Goal: Transaction & Acquisition: Purchase product/service

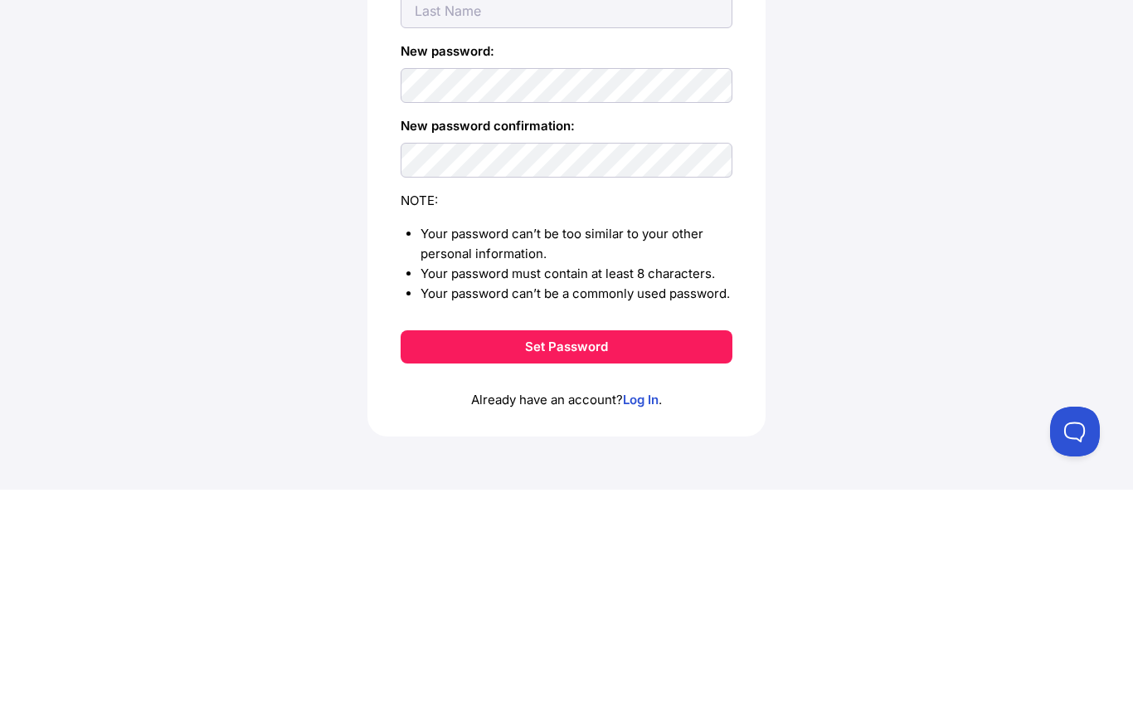
click at [674, 156] on input "text" at bounding box center [567, 173] width 332 height 35
type input "noah"
click at [596, 231] on input "text" at bounding box center [567, 248] width 332 height 35
type input "abdo"
click at [608, 353] on label "New password confirmation:" at bounding box center [567, 363] width 332 height 20
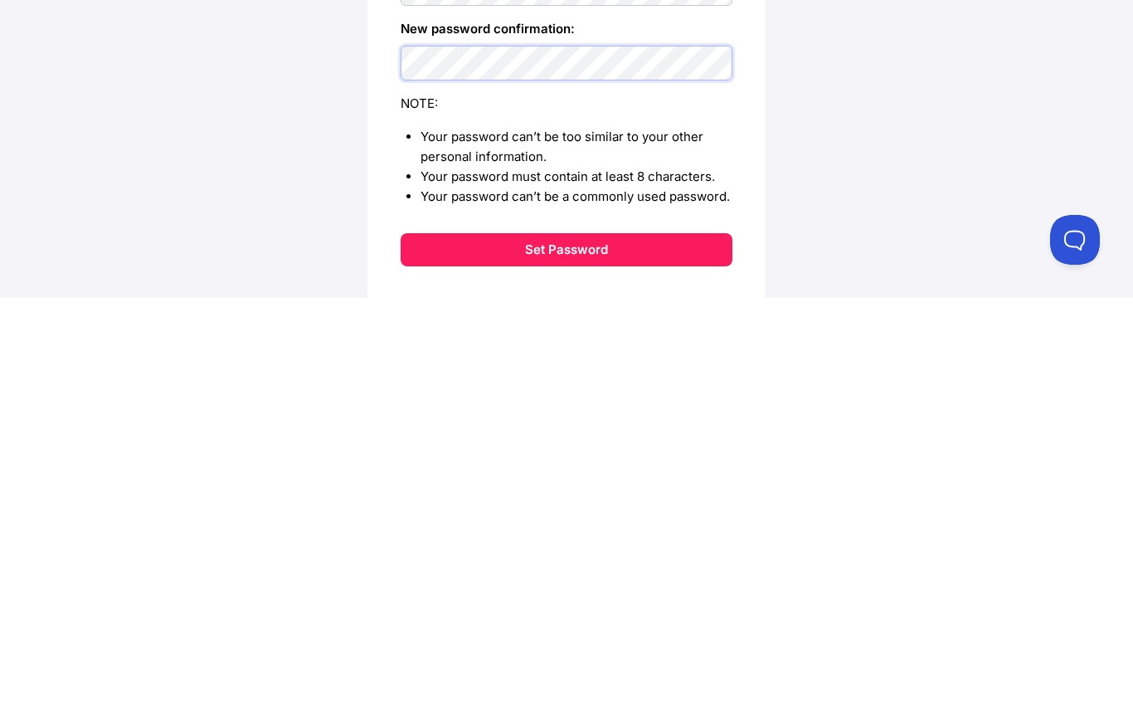
scroll to position [140, 0]
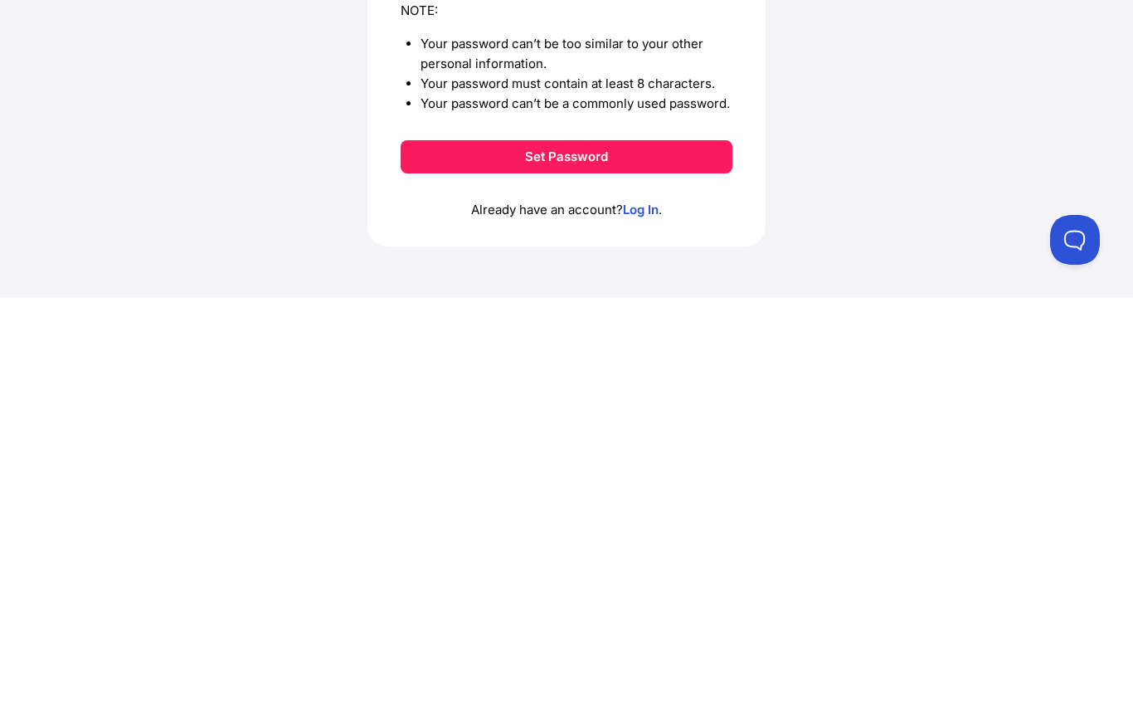
click at [700, 569] on button "Set Password" at bounding box center [567, 585] width 332 height 33
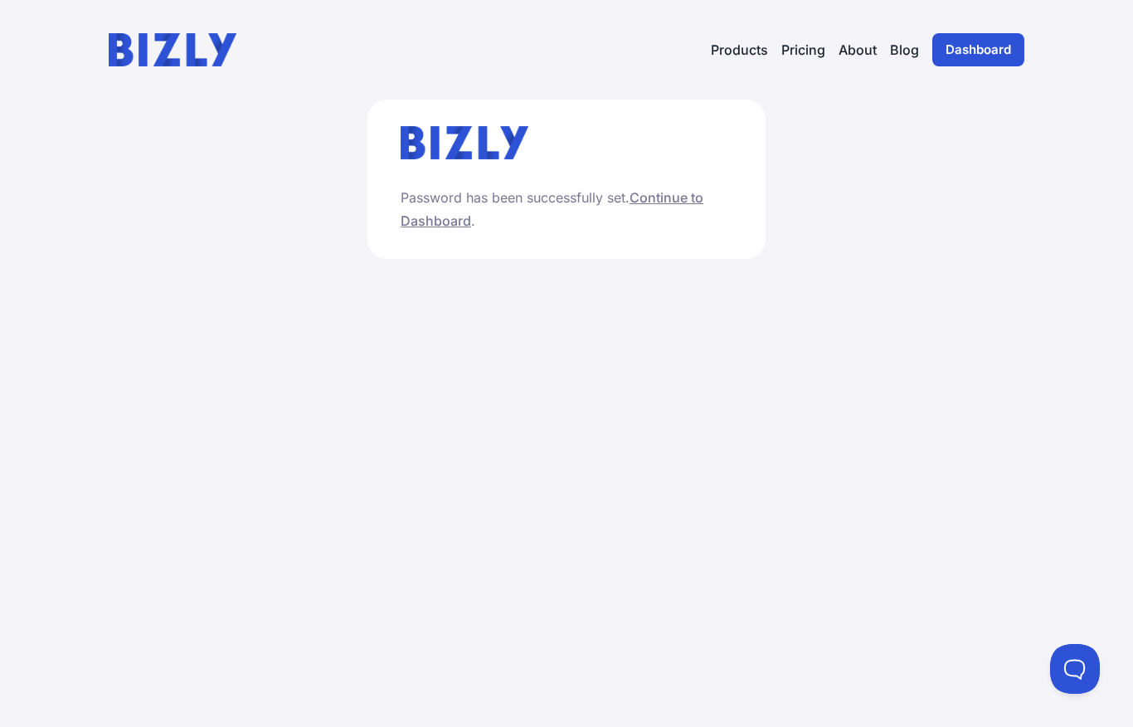
click at [669, 203] on link "Continue to Dashboard" at bounding box center [552, 209] width 303 height 40
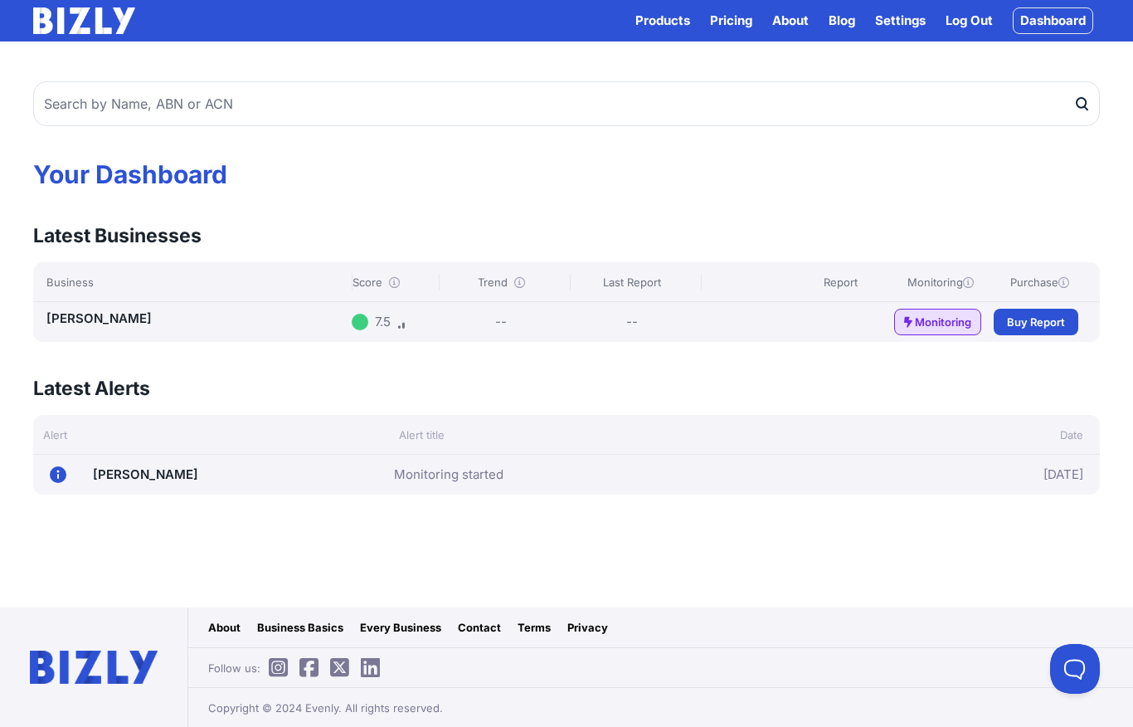
click at [86, 310] on link "ABDO, NOAH" at bounding box center [98, 318] width 105 height 16
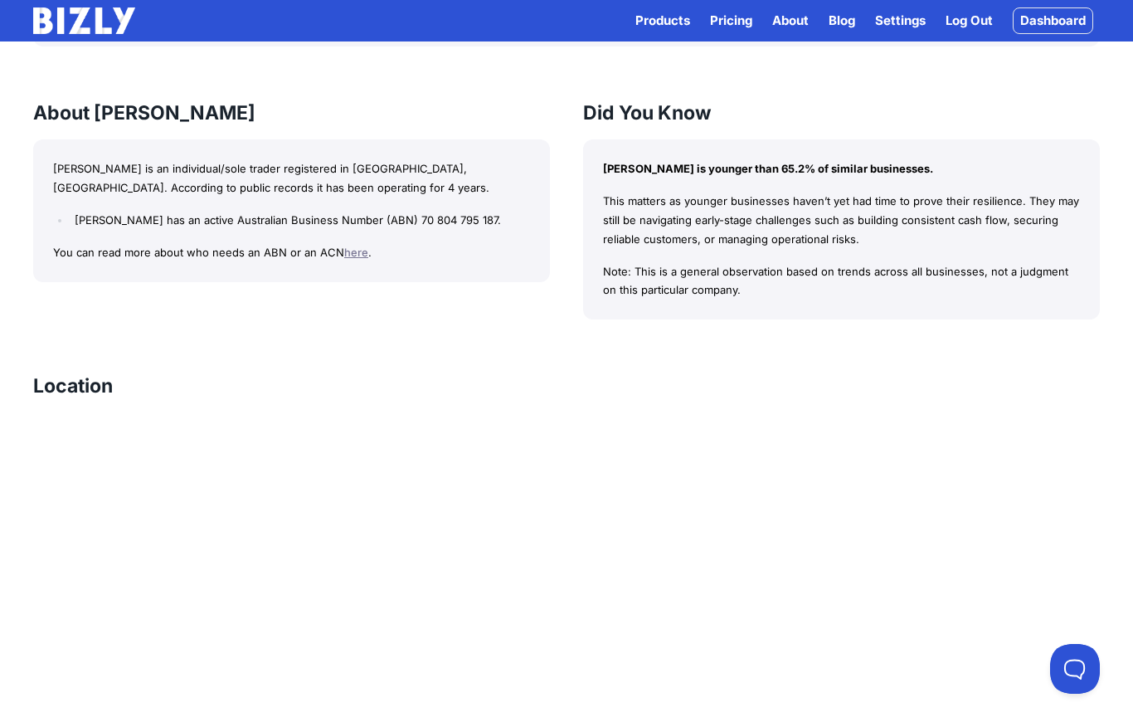
scroll to position [1151, 0]
click at [344, 246] on link "here" at bounding box center [356, 252] width 24 height 13
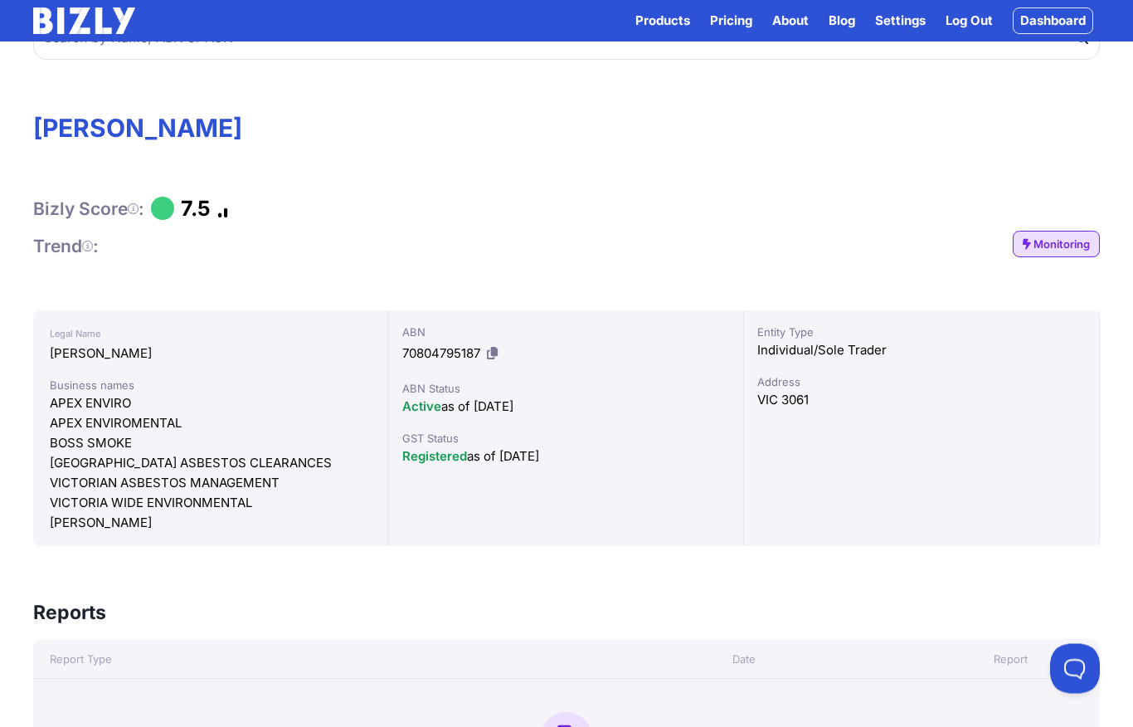
scroll to position [0, 0]
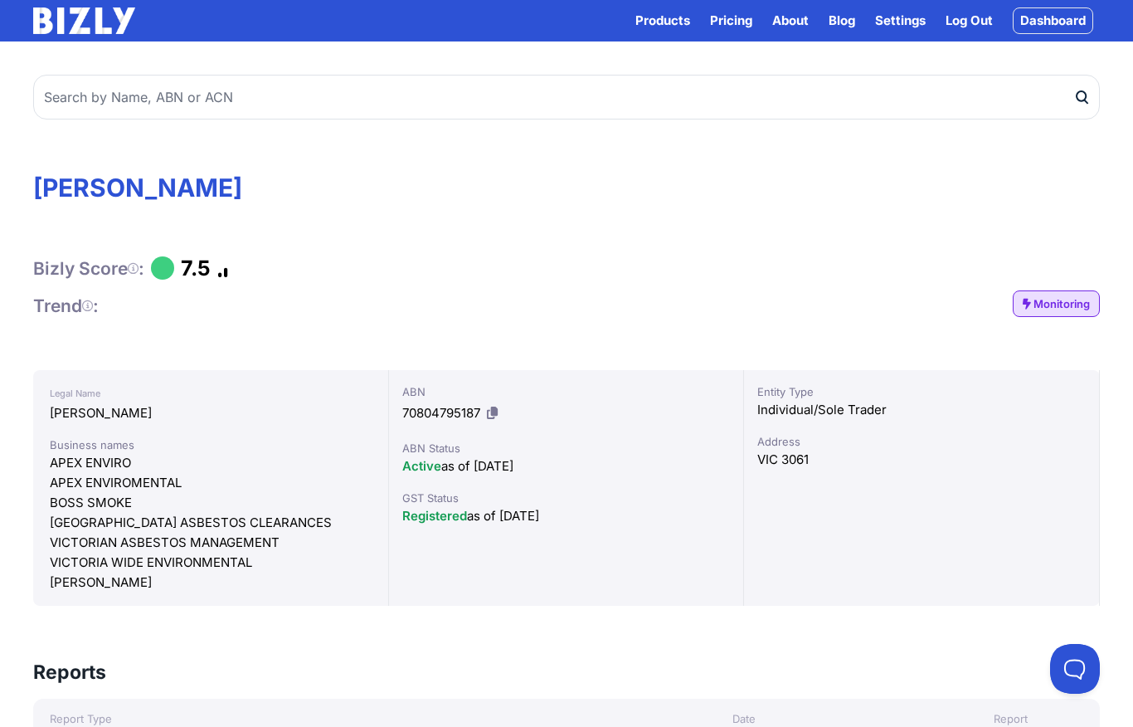
click at [229, 269] on icon at bounding box center [228, 268] width 23 height 1
click at [1051, 31] on link "Dashboard" at bounding box center [1053, 20] width 80 height 27
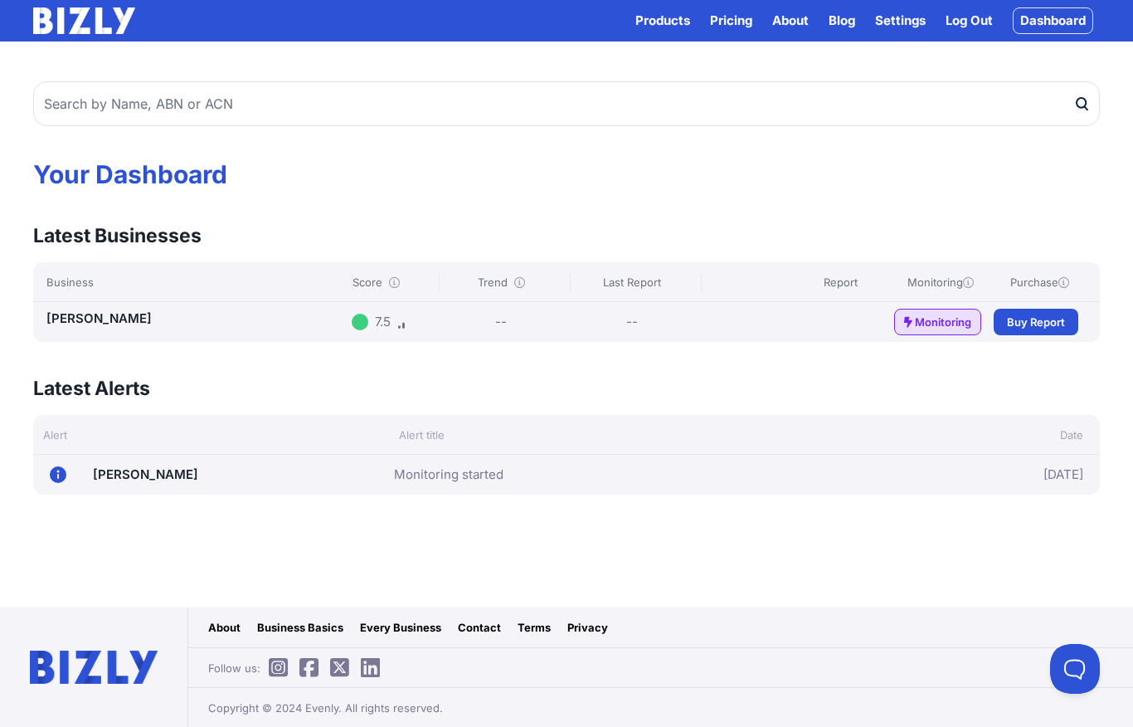
scroll to position [21, 0]
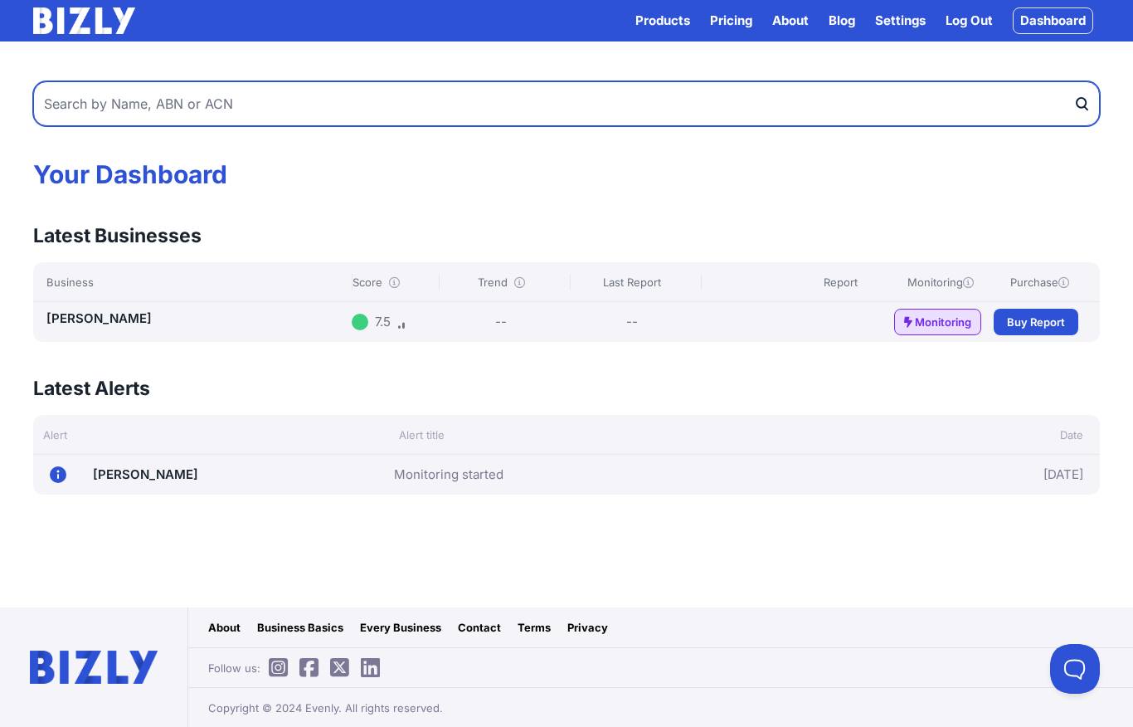
click at [90, 81] on input "text" at bounding box center [566, 103] width 1067 height 45
type input "Hannas grp"
click at [1087, 83] on button "submit" at bounding box center [1086, 103] width 27 height 45
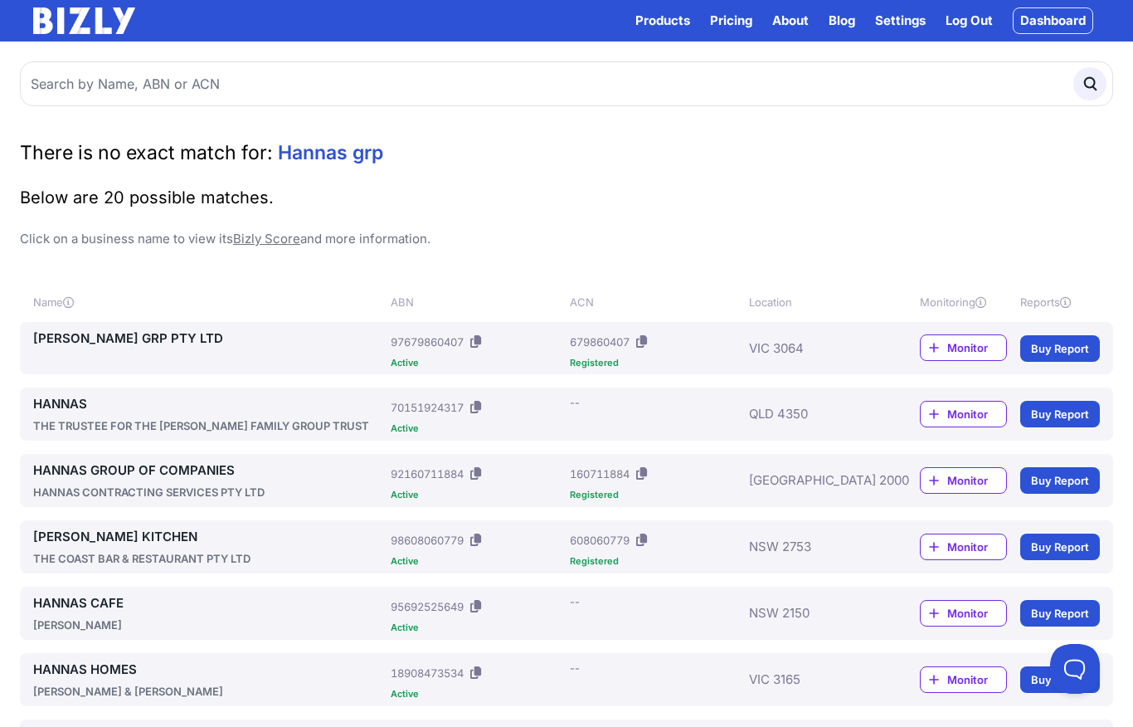
click at [83, 344] on link "[PERSON_NAME] GRP PTY LTD" at bounding box center [208, 338] width 351 height 20
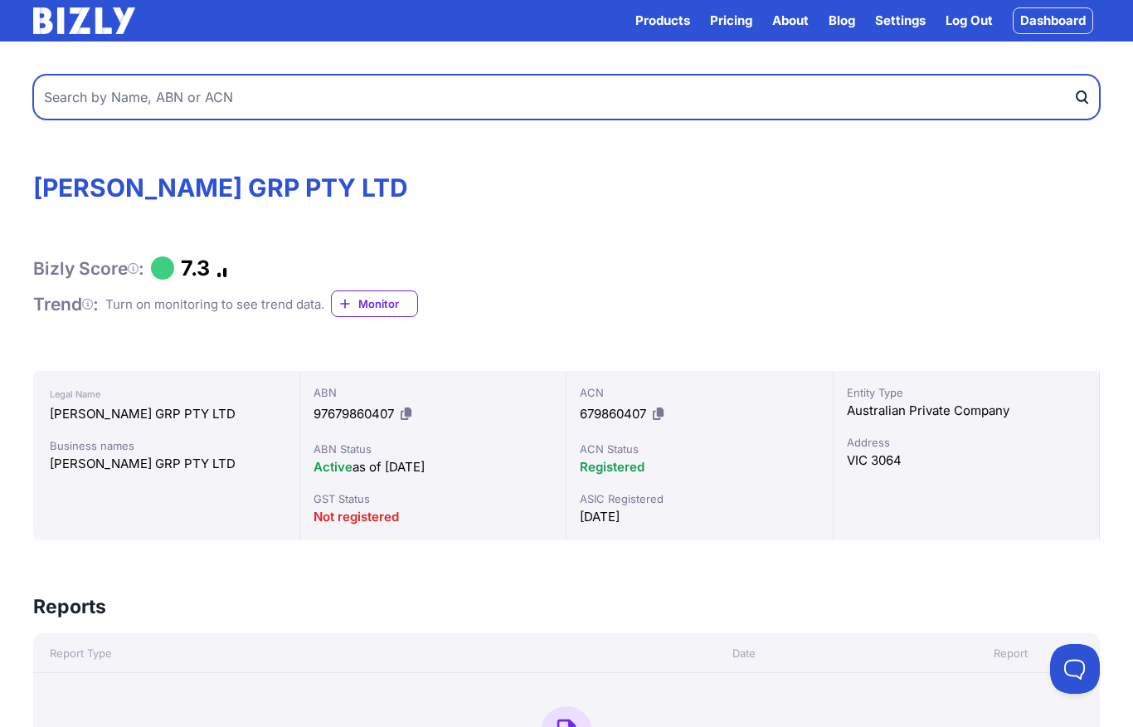
click at [85, 89] on input "text" at bounding box center [566, 97] width 1067 height 45
type input "[PERSON_NAME]"
click at [1087, 97] on button "submit" at bounding box center [1086, 97] width 27 height 45
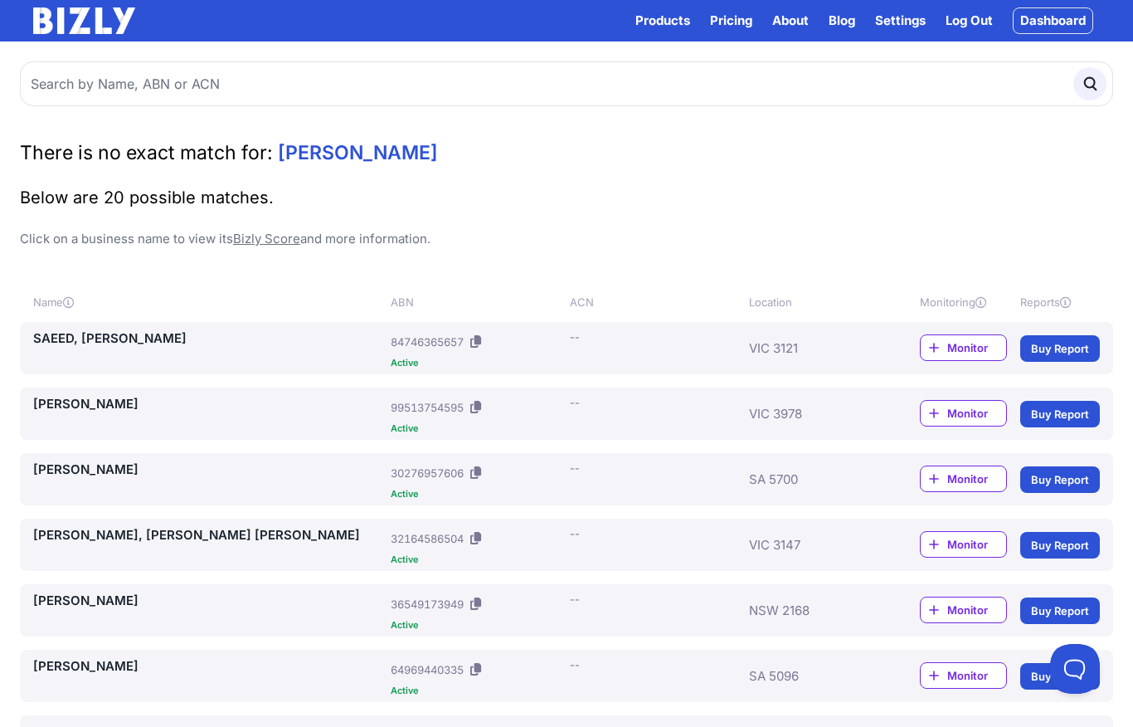
click at [27, 387] on div "HANAN, ABDUL ABN: 99513754595 Active ACN: -- VIC 3978 Monitor Buy Report" at bounding box center [566, 413] width 1093 height 52
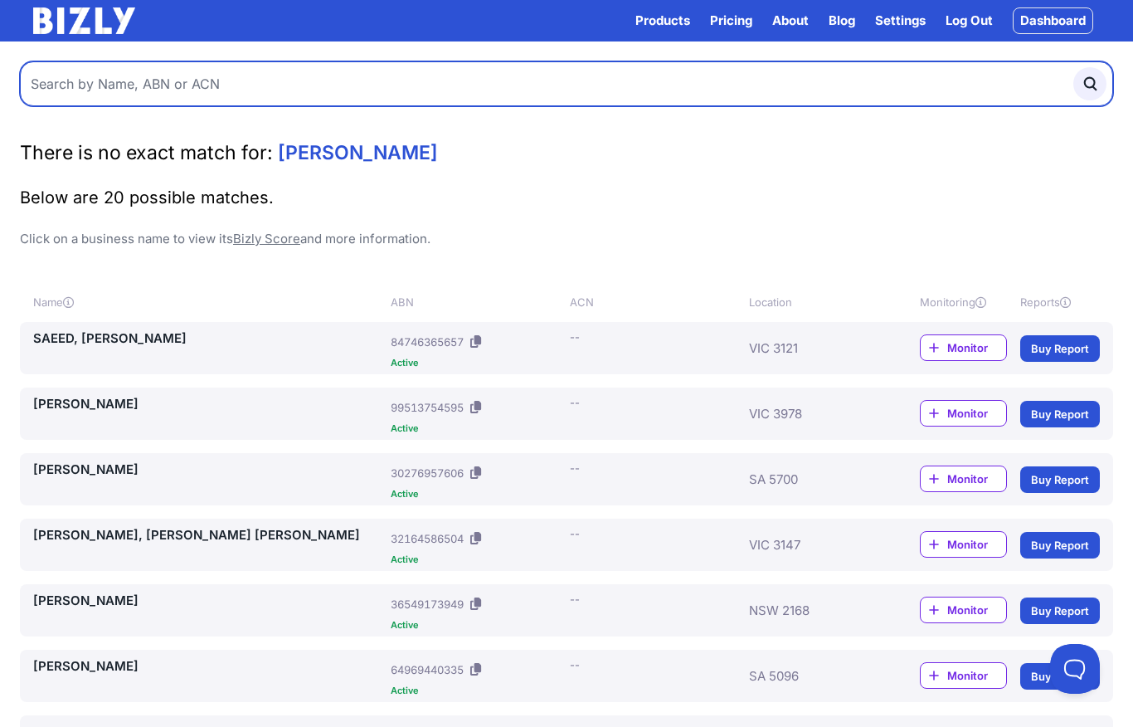
click at [871, 76] on input "text" at bounding box center [566, 83] width 1093 height 45
type input "H"
type input "Abdallah hanan"
click at [1090, 84] on button "submit" at bounding box center [1089, 83] width 33 height 33
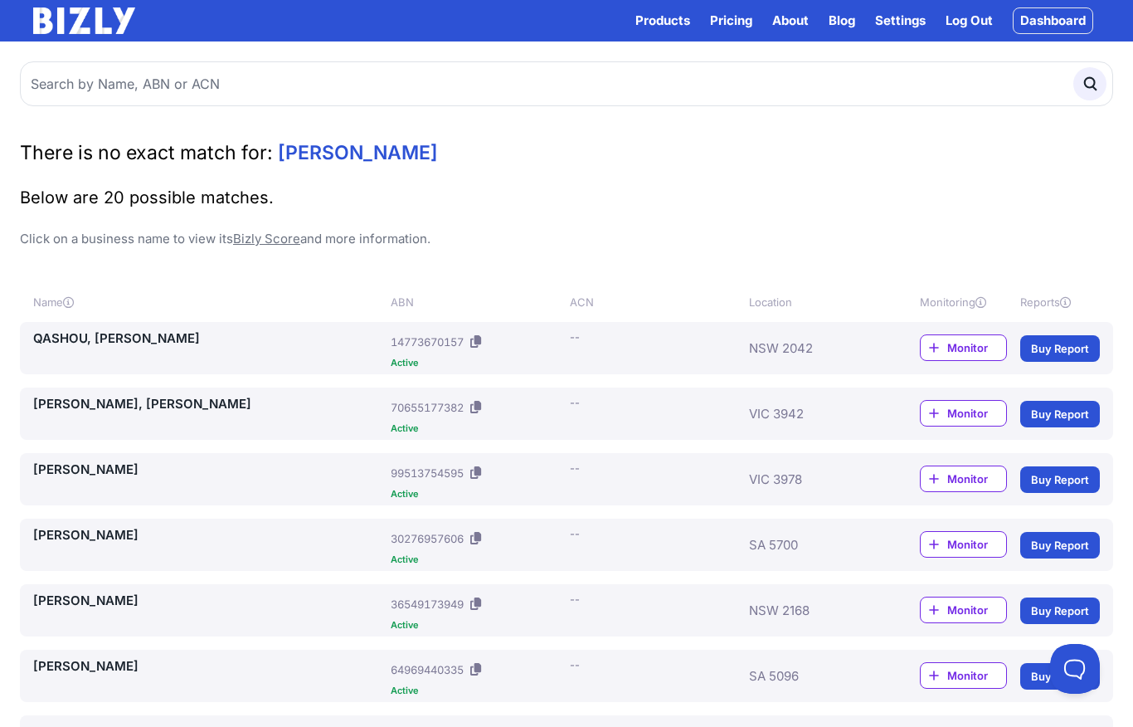
click at [1058, 17] on link "Dashboard" at bounding box center [1053, 20] width 80 height 27
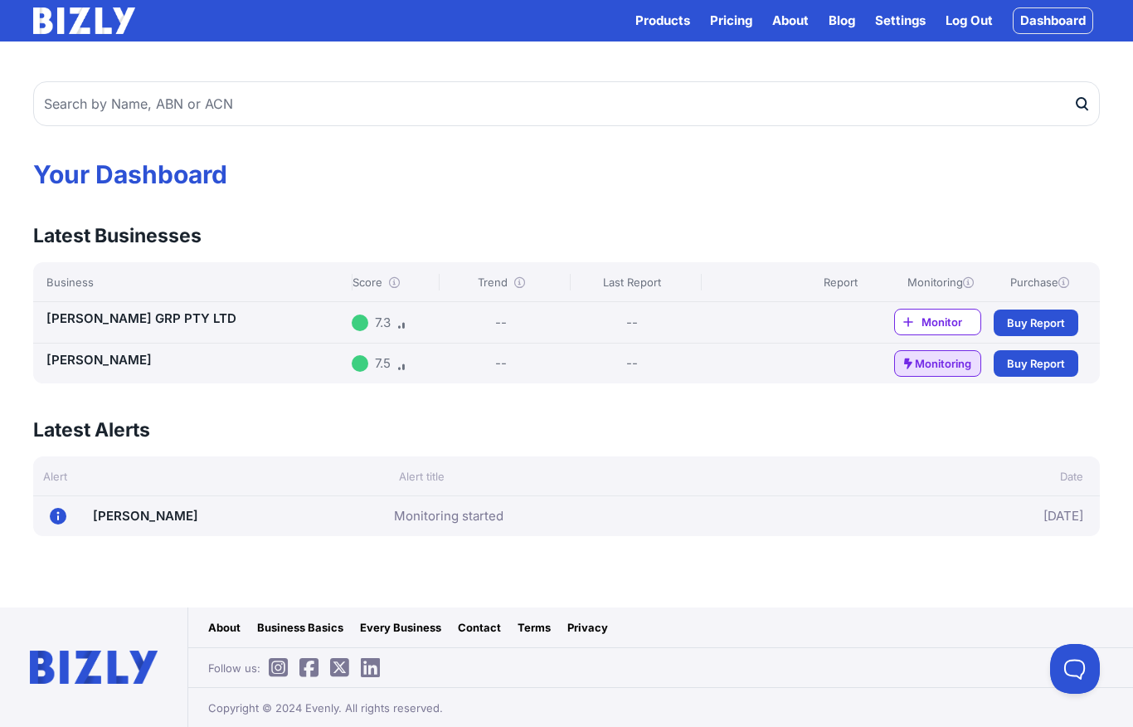
click at [894, 20] on link "Settings" at bounding box center [900, 21] width 51 height 20
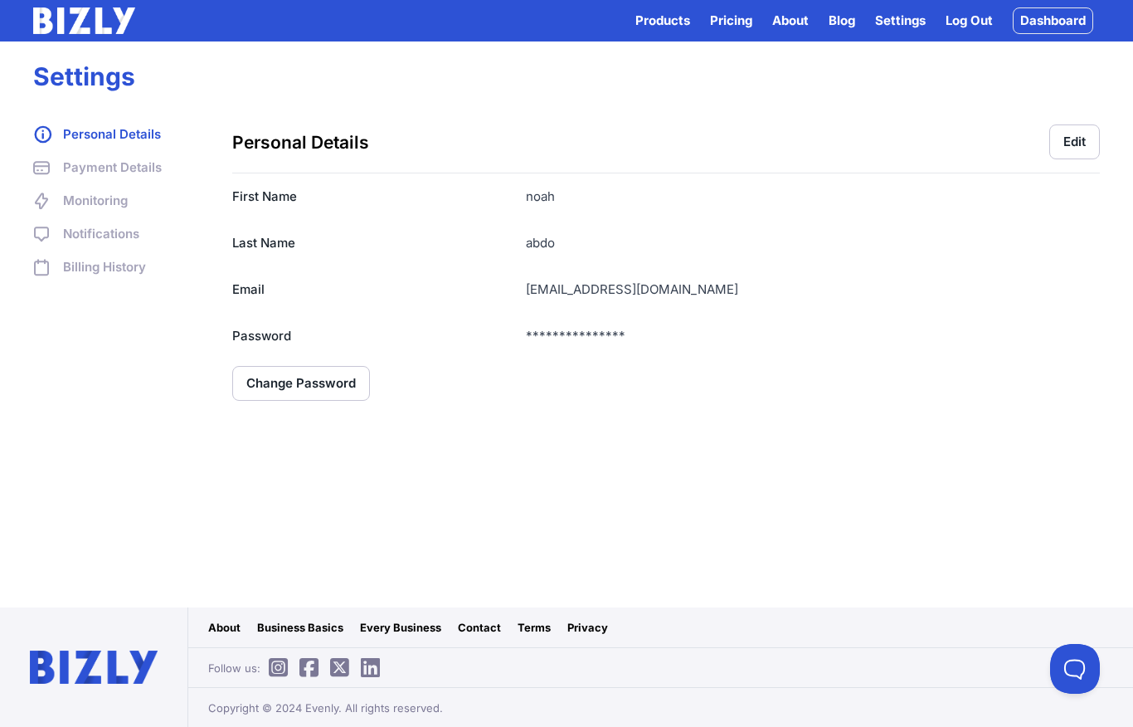
click at [703, 94] on link "Bizly Reports" at bounding box center [701, 84] width 131 height 33
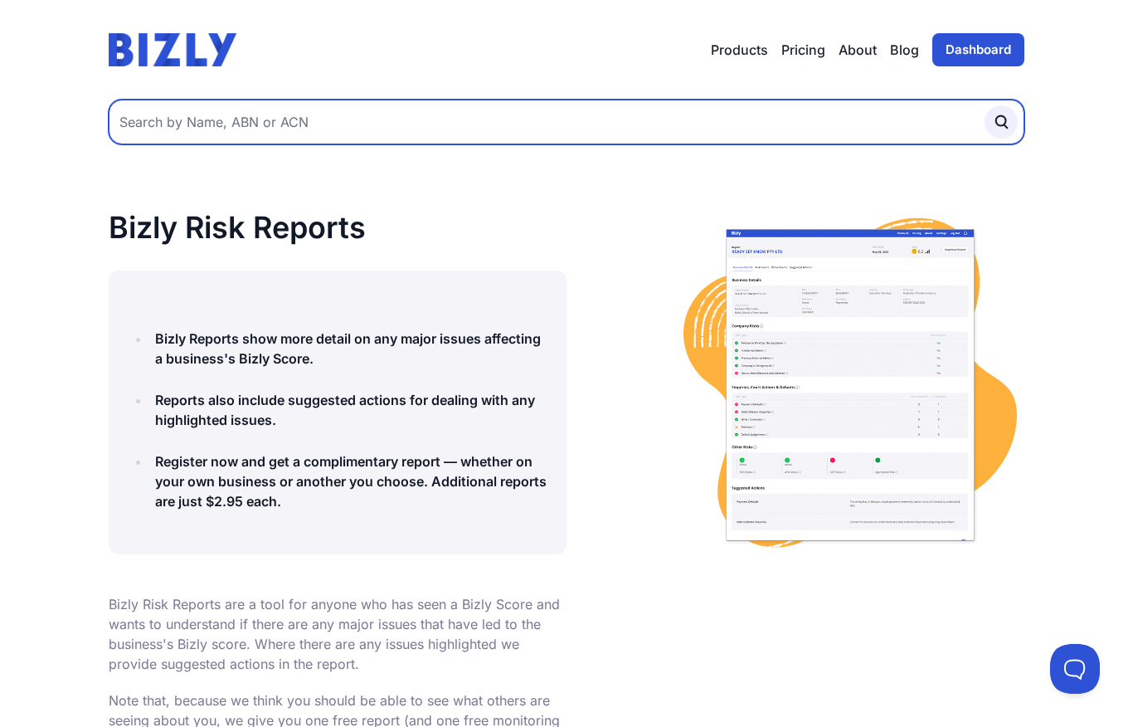
click at [158, 117] on input "text" at bounding box center [567, 122] width 916 height 45
type input "[PERSON_NAME]"
click at [1001, 122] on button "submit" at bounding box center [1001, 121] width 33 height 33
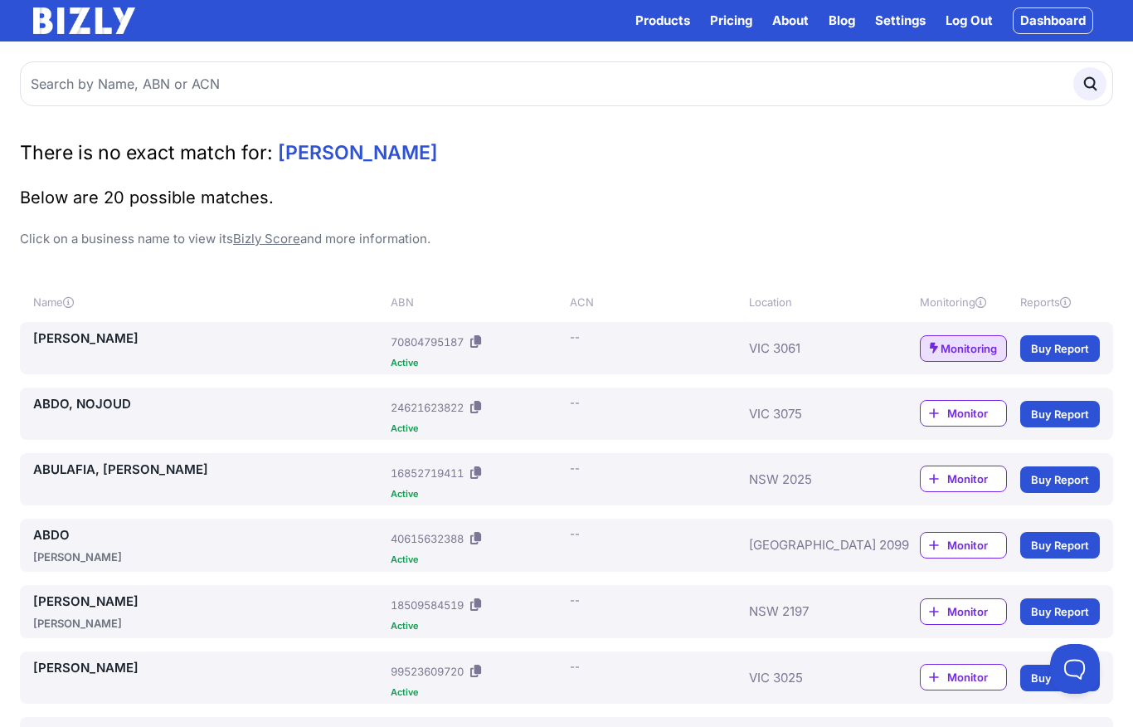
click at [66, 346] on link "[PERSON_NAME]" at bounding box center [208, 338] width 351 height 20
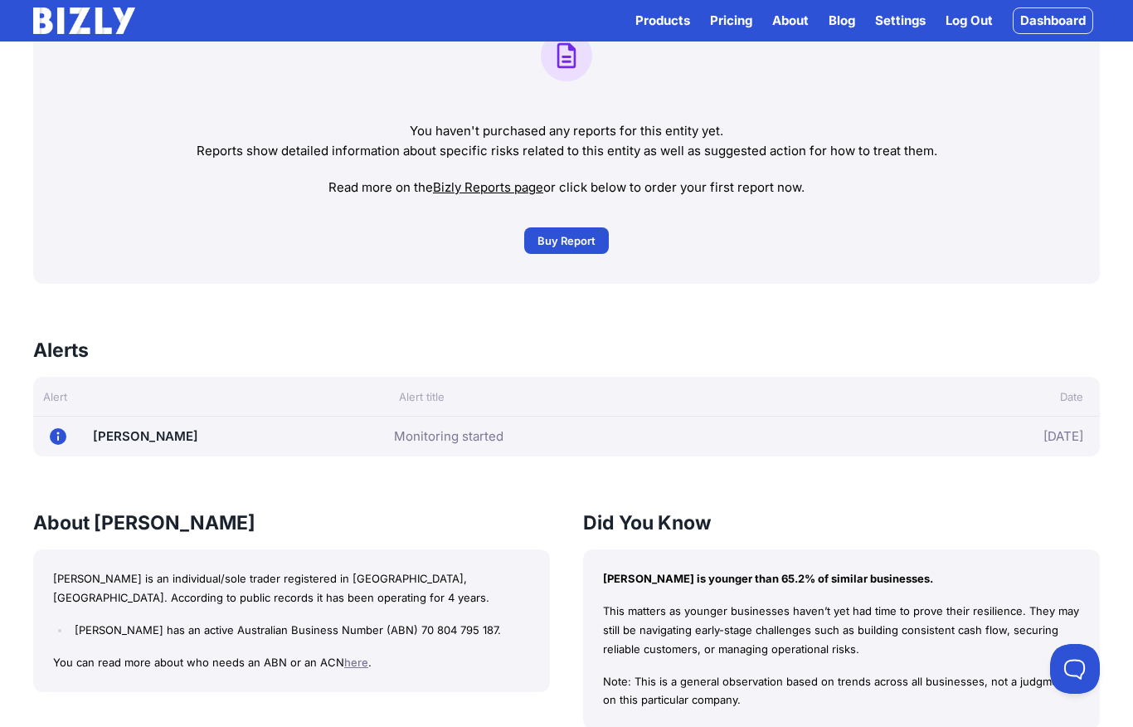
scroll to position [739, 0]
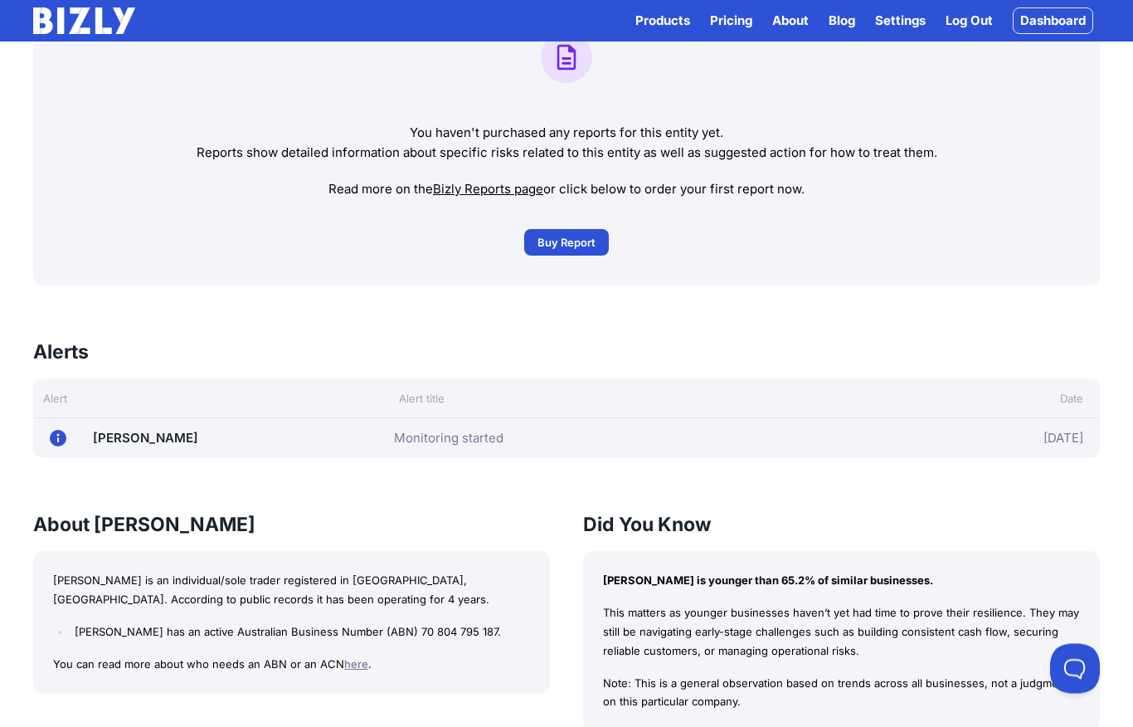
click at [573, 234] on link "Buy Buy Report" at bounding box center [566, 243] width 85 height 27
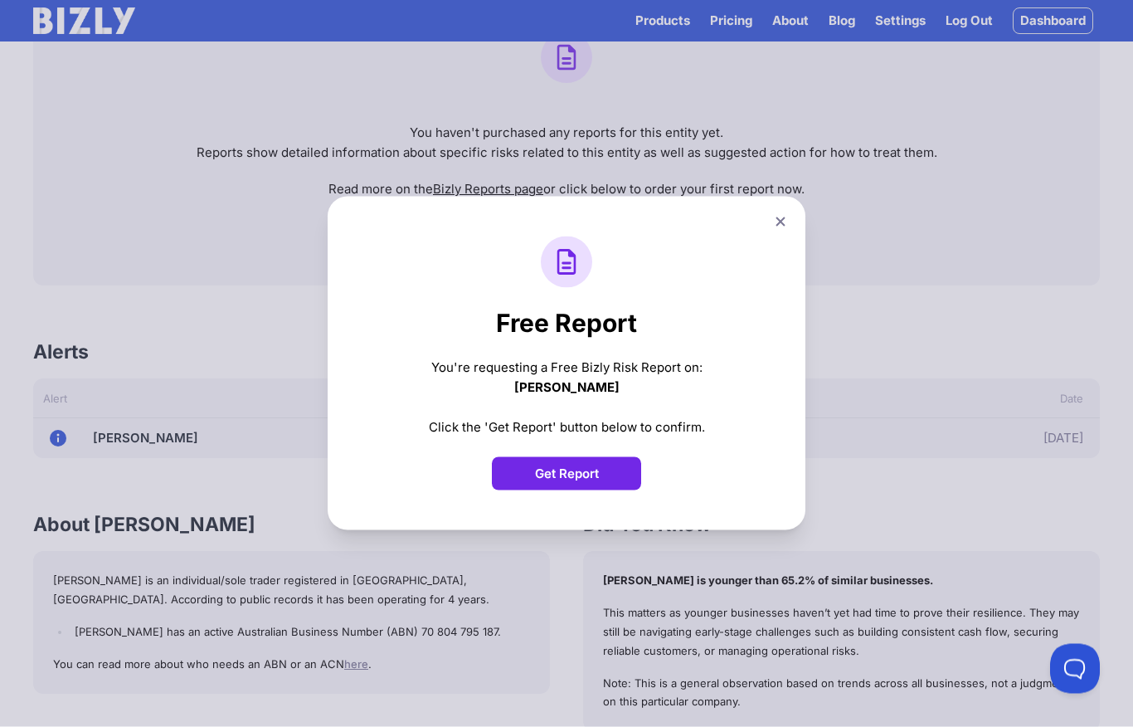
scroll to position [740, 0]
click at [599, 490] on button "Get Report" at bounding box center [566, 473] width 149 height 33
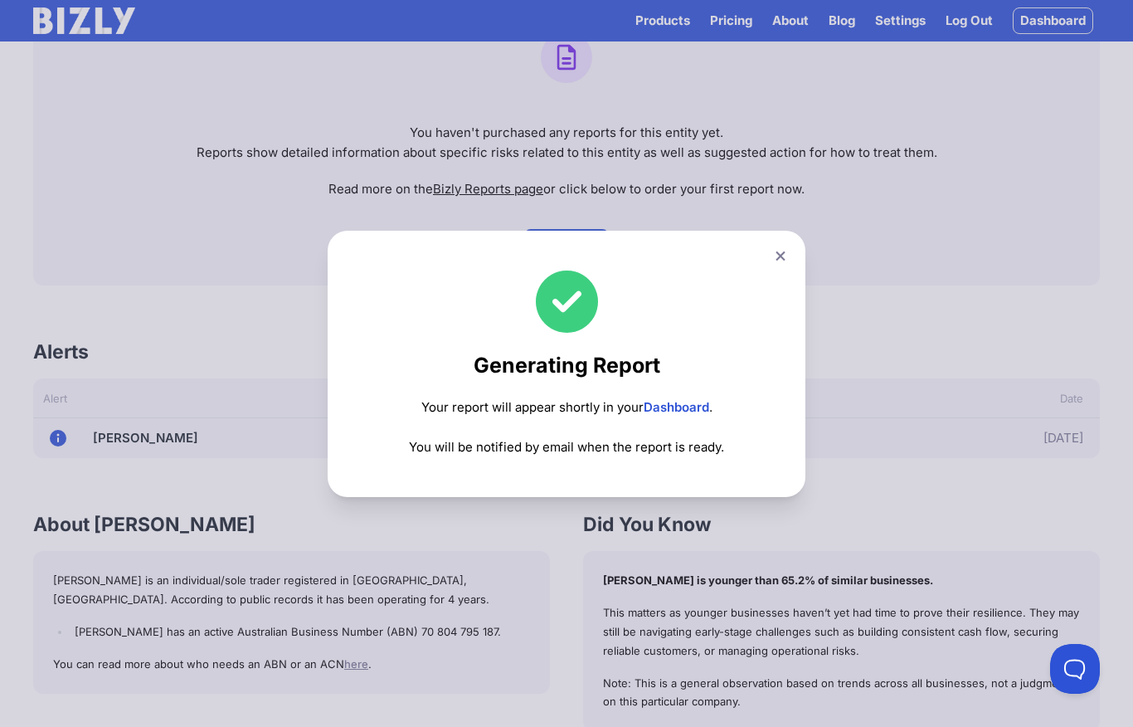
click at [687, 411] on link "Dashboard" at bounding box center [677, 407] width 66 height 16
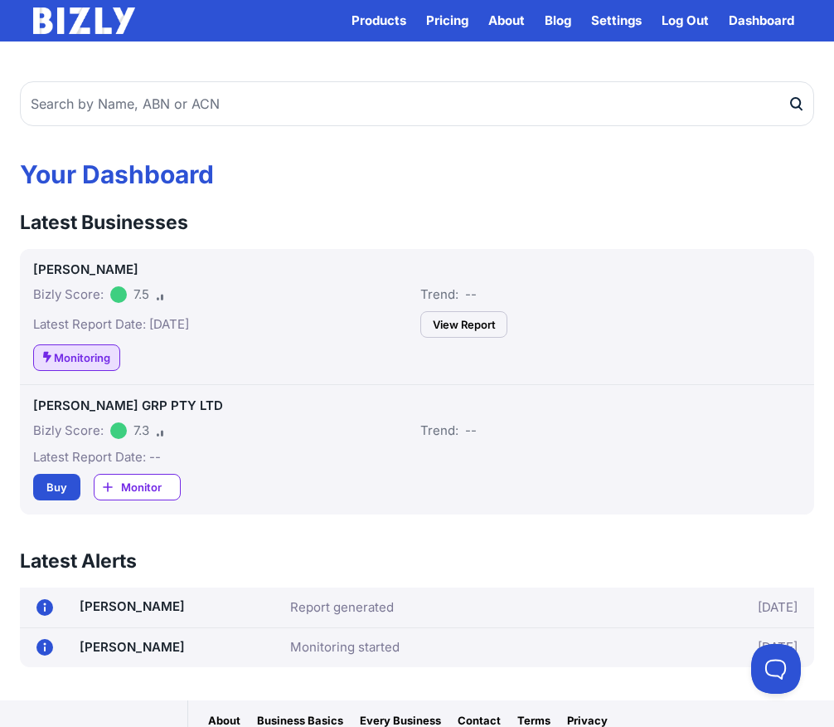
scroll to position [91, 0]
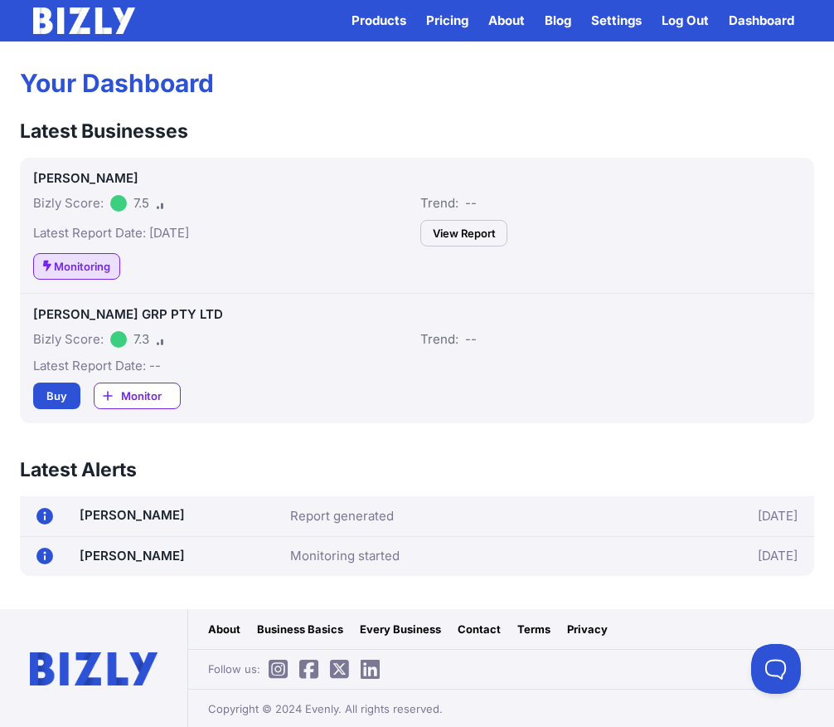
click at [471, 241] on link "View Report" at bounding box center [464, 233] width 87 height 27
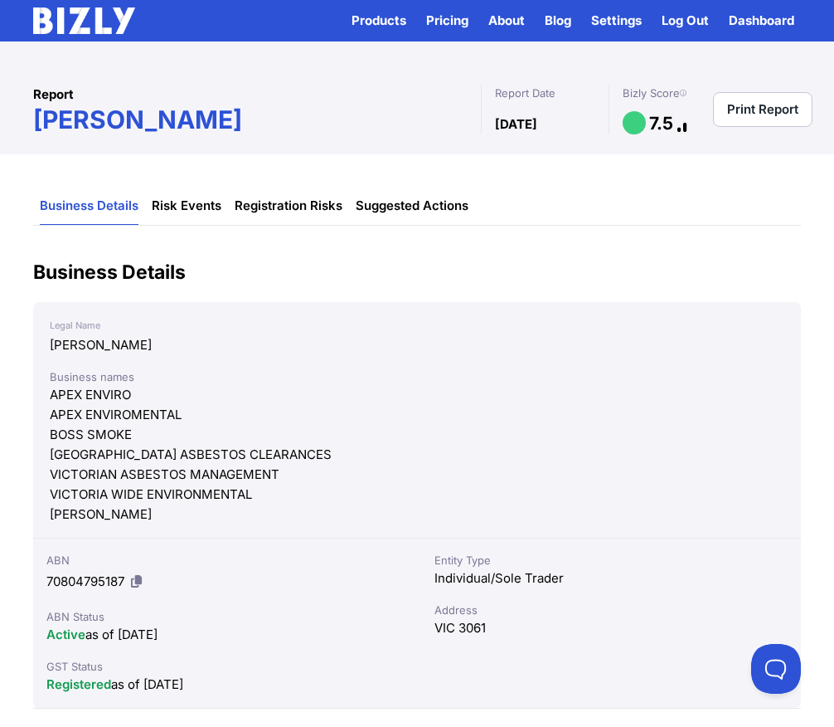
click at [180, 212] on link "Risk Events" at bounding box center [187, 205] width 70 height 37
click at [177, 206] on link "Risk Events" at bounding box center [187, 205] width 70 height 37
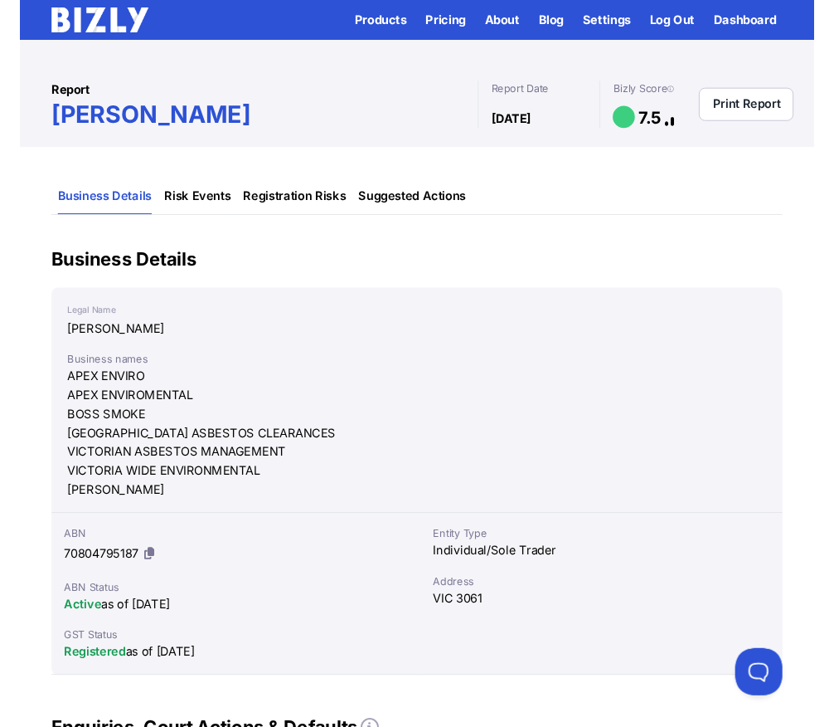
scroll to position [36, 0]
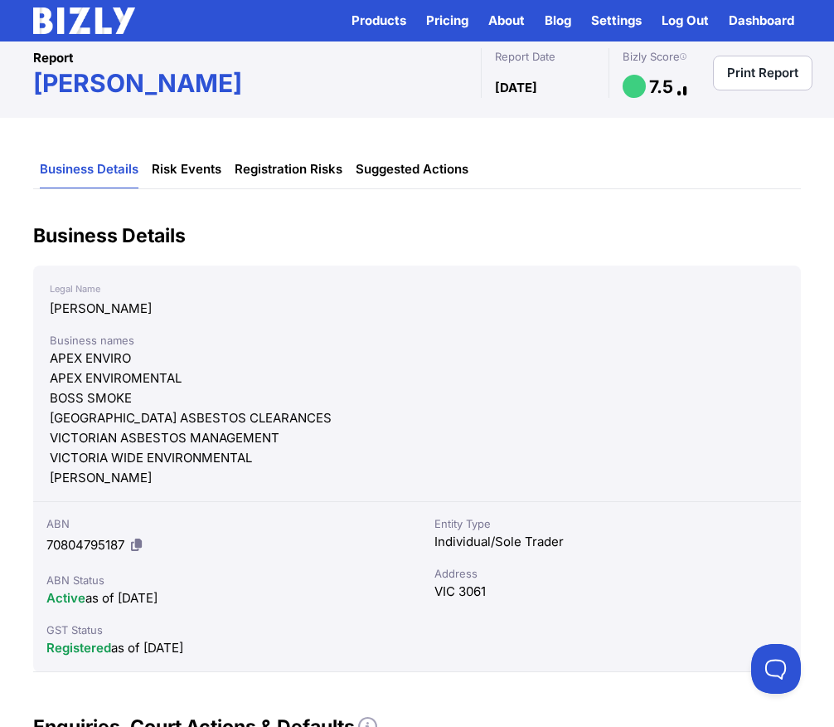
click at [185, 178] on link "Risk Events" at bounding box center [187, 169] width 70 height 37
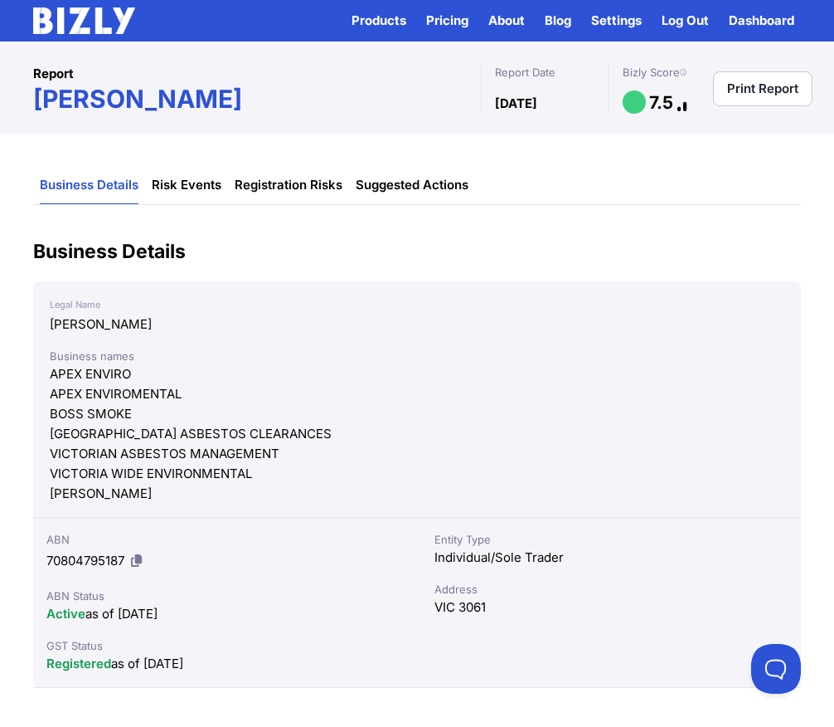
scroll to position [0, 0]
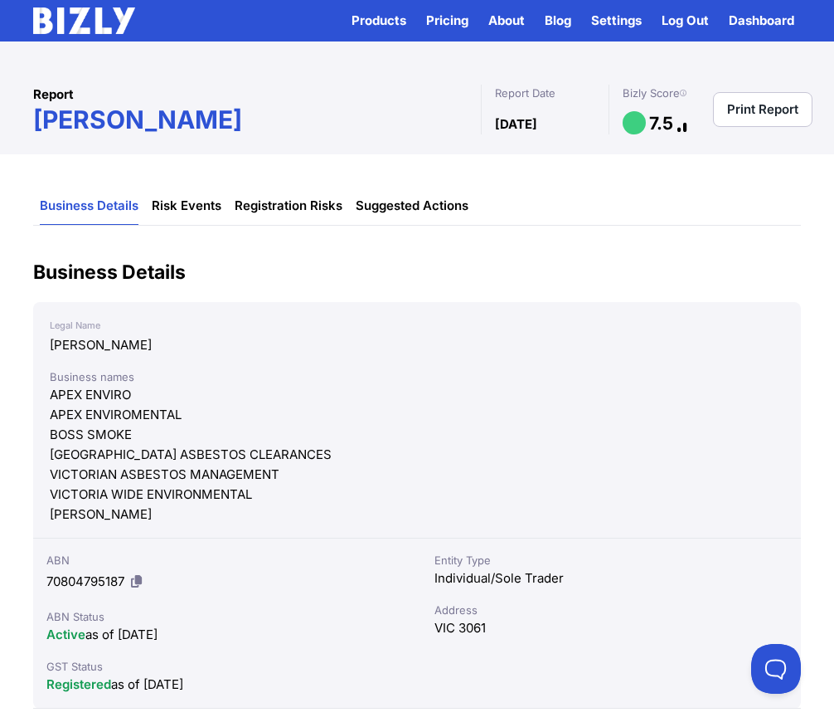
click at [306, 214] on link "Registration Risks" at bounding box center [289, 205] width 108 height 37
click at [450, 213] on link "Suggested Actions" at bounding box center [412, 205] width 113 height 37
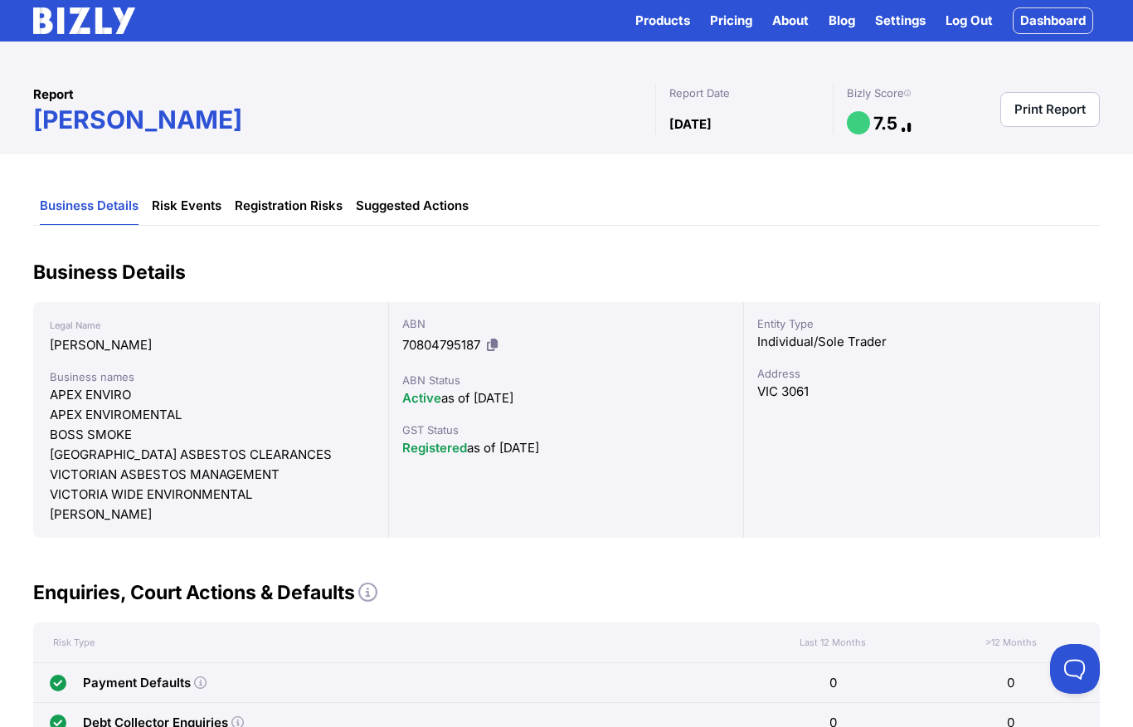
click at [198, 208] on link "Risk Events" at bounding box center [187, 205] width 70 height 37
click at [205, 215] on link "Risk Events" at bounding box center [187, 205] width 70 height 37
click at [116, 207] on link "Business Details" at bounding box center [89, 205] width 99 height 37
click at [304, 204] on link "Registration Risks" at bounding box center [289, 205] width 108 height 37
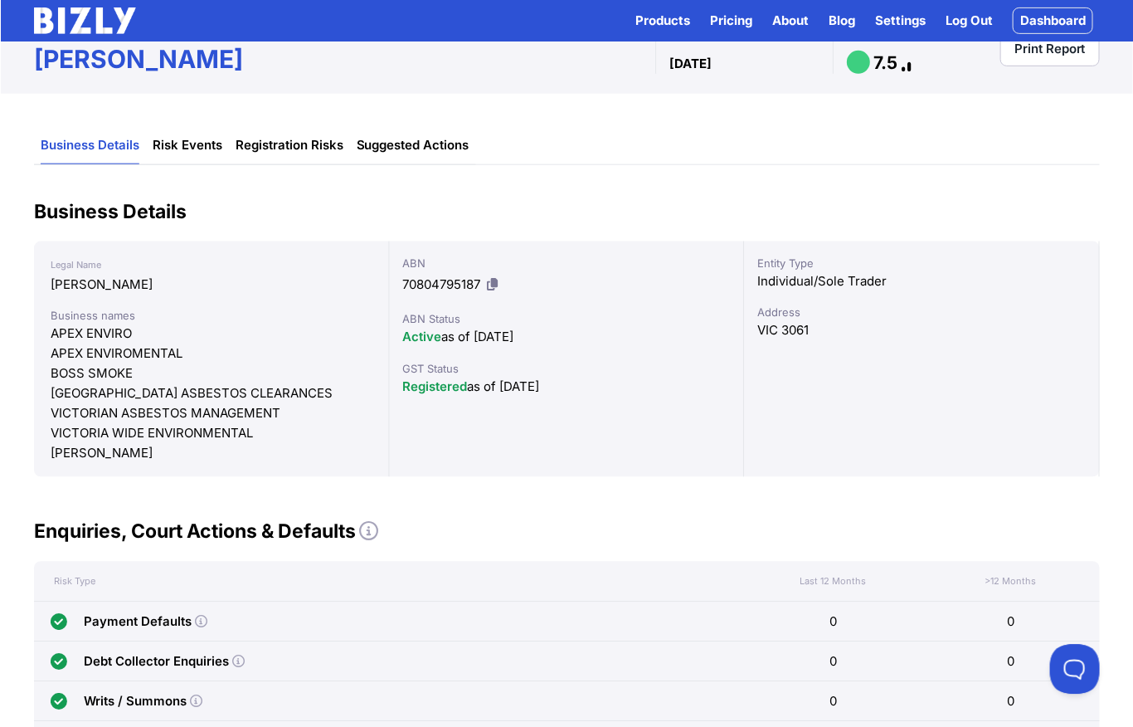
scroll to position [62, 0]
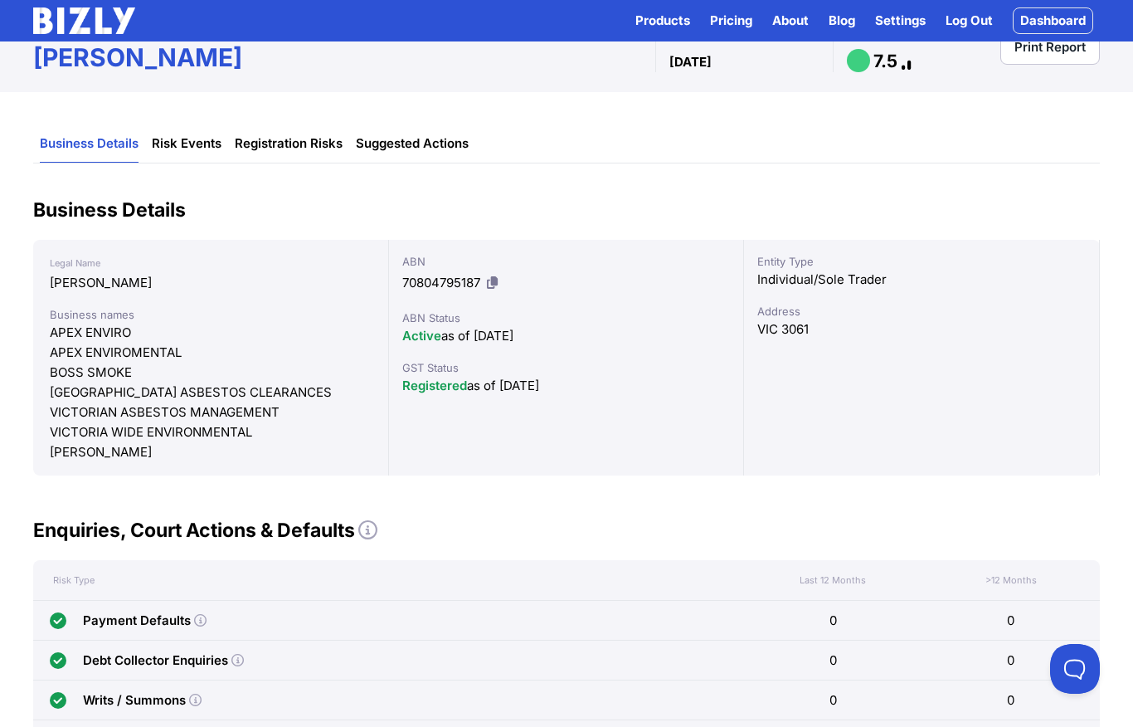
click at [205, 154] on link "Risk Events" at bounding box center [187, 143] width 70 height 37
click at [416, 140] on link "Suggested Actions" at bounding box center [412, 143] width 113 height 37
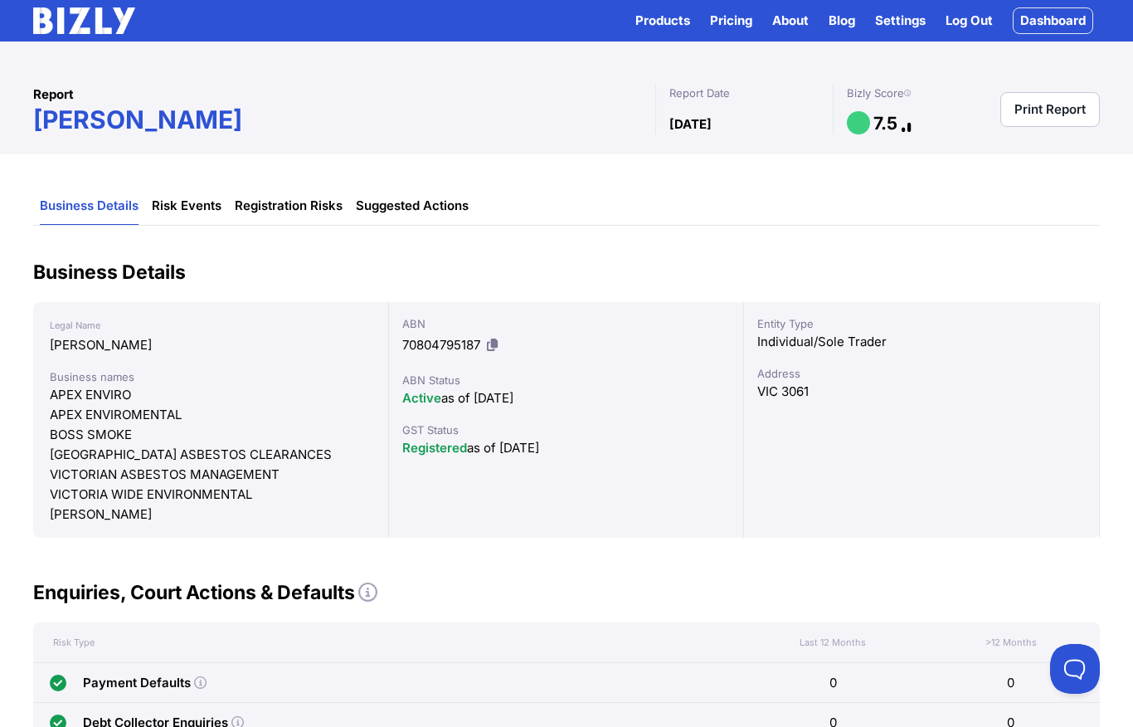
click at [834, 20] on link "Dashboard" at bounding box center [1053, 20] width 80 height 27
